Goal: Information Seeking & Learning: Understand process/instructions

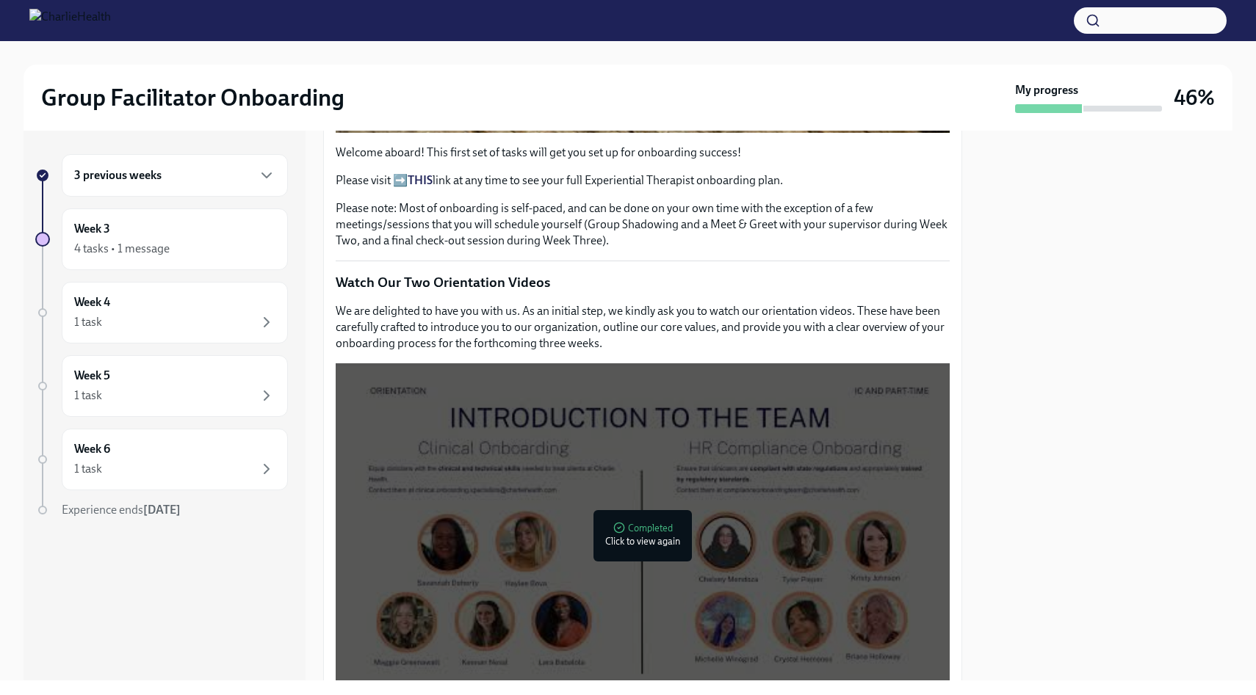
scroll to position [645, 0]
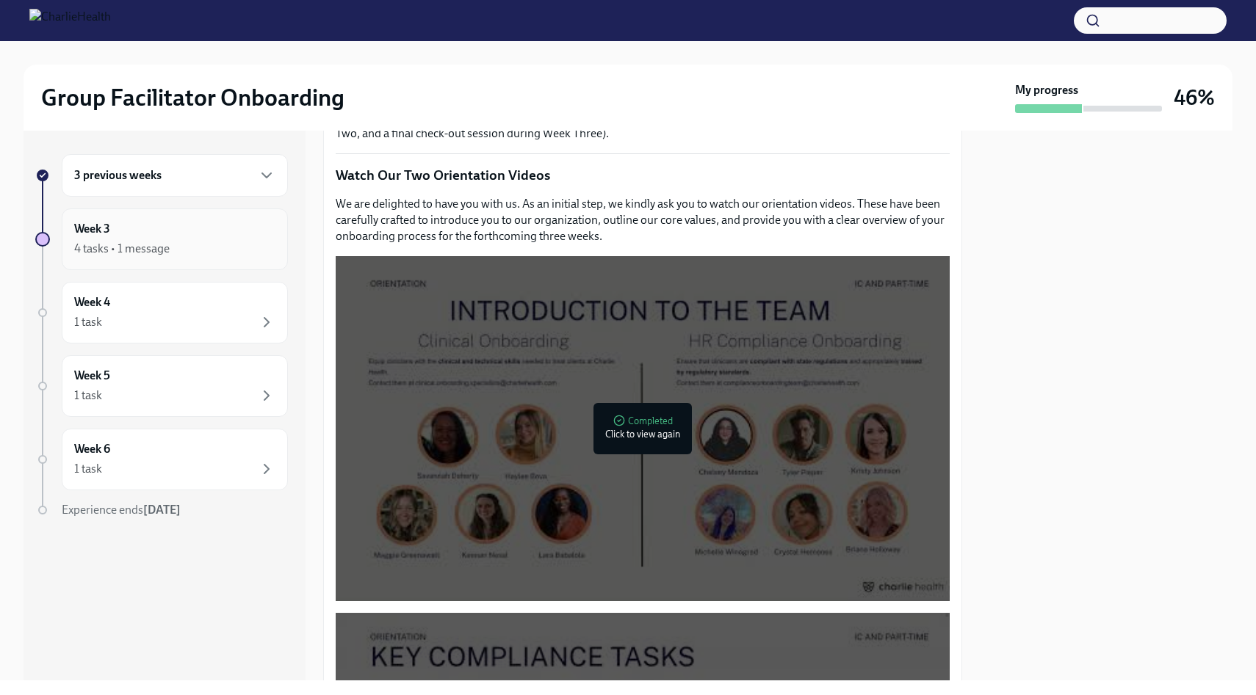
click at [209, 247] on div "4 tasks • 1 message" at bounding box center [174, 249] width 201 height 18
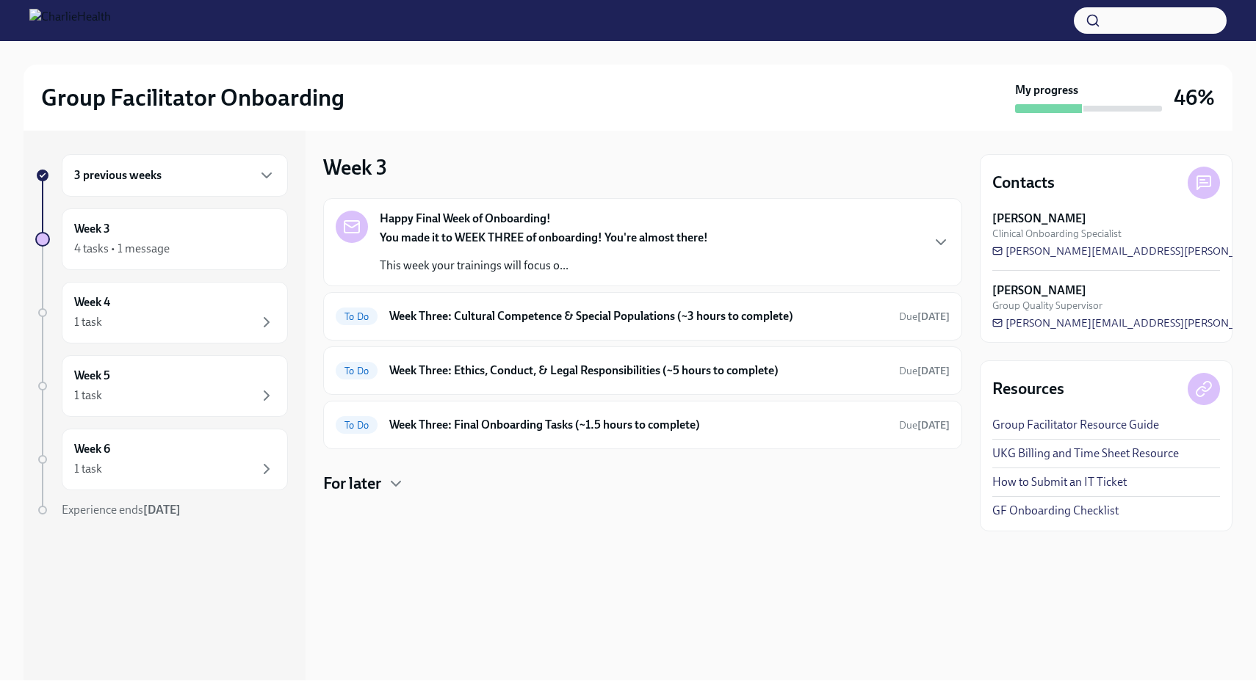
click at [507, 270] on p "This week your trainings will focus o..." at bounding box center [544, 266] width 328 height 16
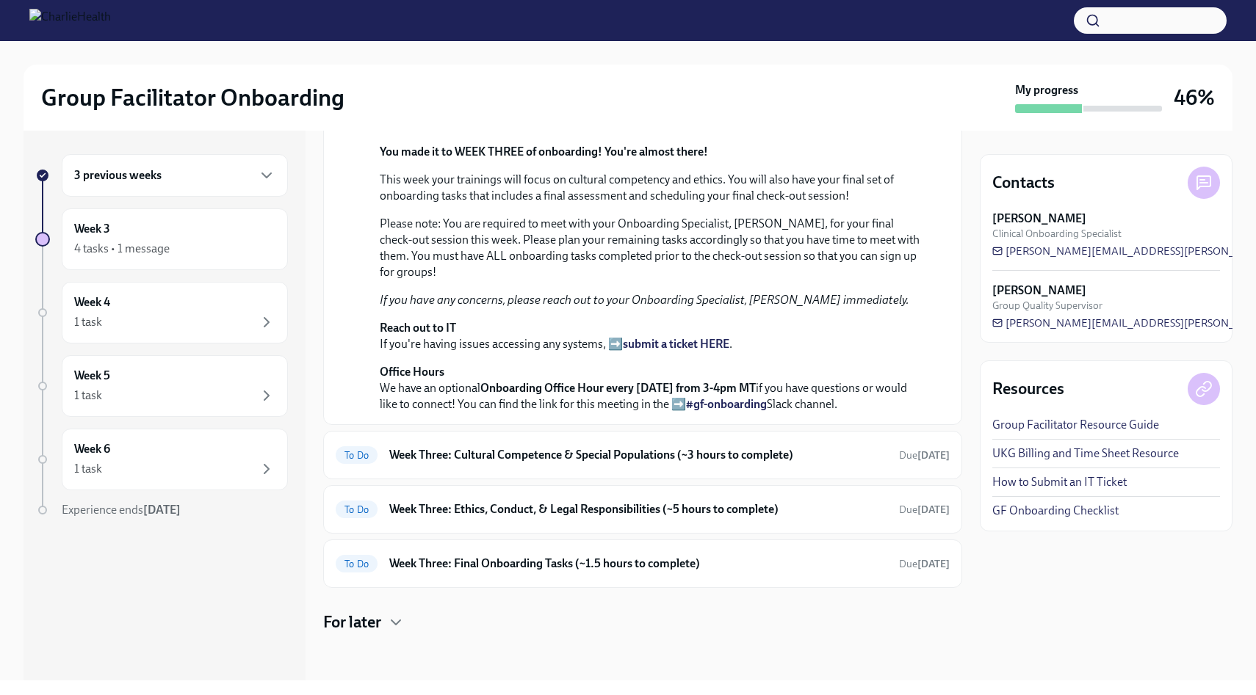
scroll to position [449, 0]
click at [497, 455] on h6 "Week Three: Cultural Competence & Special Populations (~3 hours to complete)" at bounding box center [638, 455] width 498 height 16
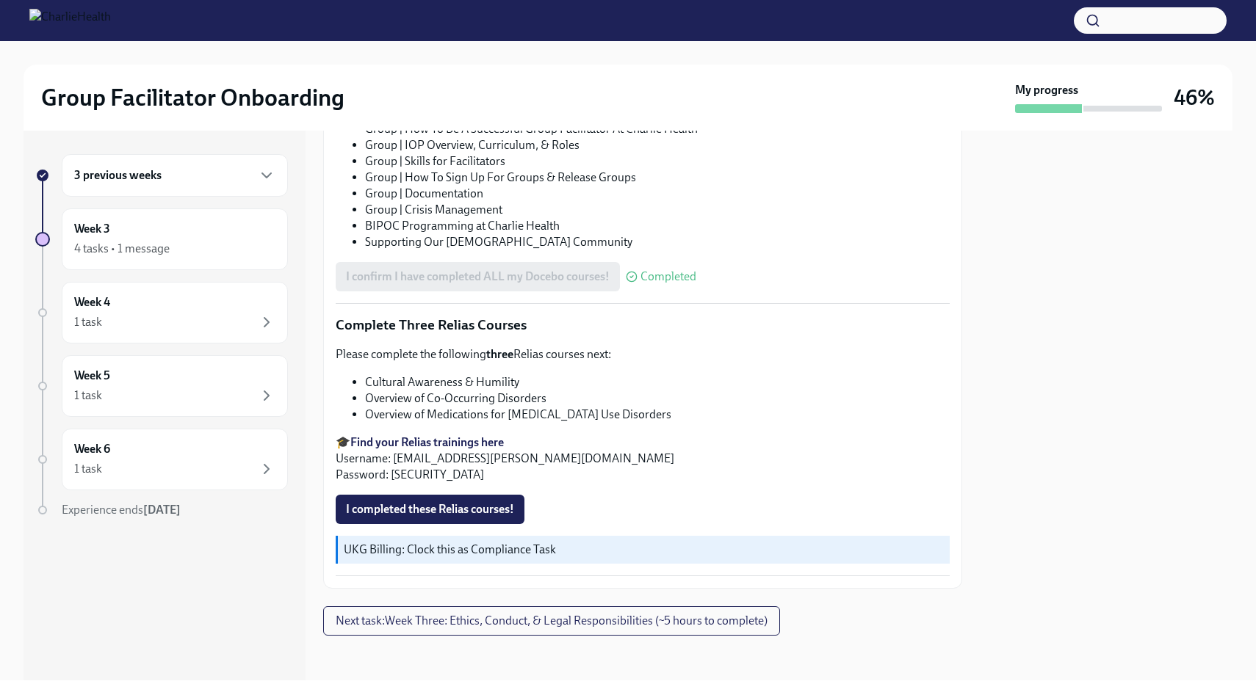
scroll to position [1004, 0]
click at [488, 383] on li "Cultural Awareness & Humility" at bounding box center [657, 380] width 584 height 16
click at [456, 437] on strong "Find your Relias trainings here" at bounding box center [426, 440] width 153 height 14
